Goal: Information Seeking & Learning: Learn about a topic

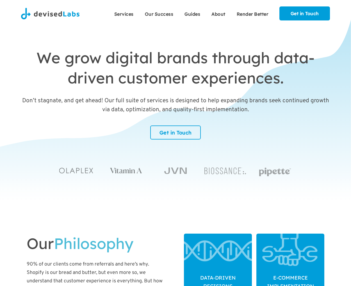
click at [218, 271] on div "Data-Driven Decisions" at bounding box center [218, 287] width 68 height 39
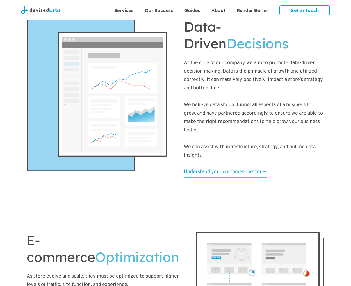
scroll to position [456, 0]
click at [225, 170] on span "Understand your customers better→" at bounding box center [225, 172] width 83 height 6
click at [192, 10] on span "Guides" at bounding box center [192, 11] width 16 height 6
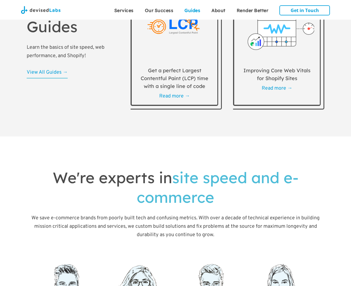
scroll to position [1617, 0]
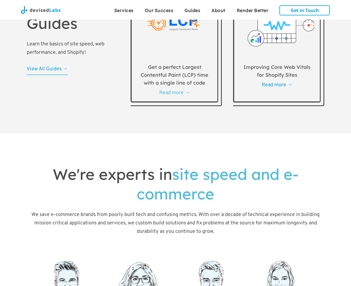
click at [174, 96] on span "Read more →" at bounding box center [174, 93] width 31 height 6
